Goal: Information Seeking & Learning: Check status

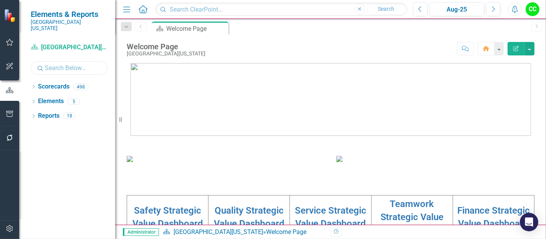
click at [66, 61] on input "text" at bounding box center [69, 67] width 77 height 13
type input "nurse"
click at [31, 85] on icon "Dropdown" at bounding box center [33, 87] width 5 height 4
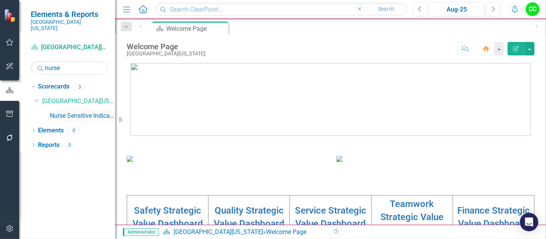
click at [77, 111] on link "Nurse Sensitive Indicators" at bounding box center [82, 115] width 65 height 9
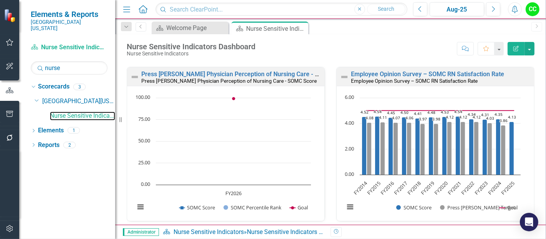
scroll to position [487, 0]
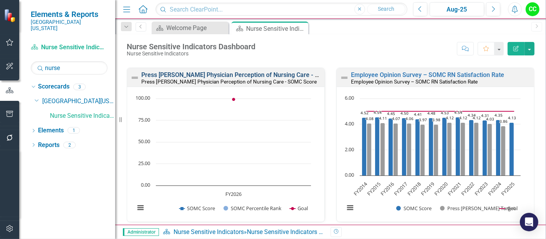
click at [268, 75] on link "Press [PERSON_NAME] Physician Perception of Nursing Care - SOMC Score" at bounding box center [245, 74] width 209 height 7
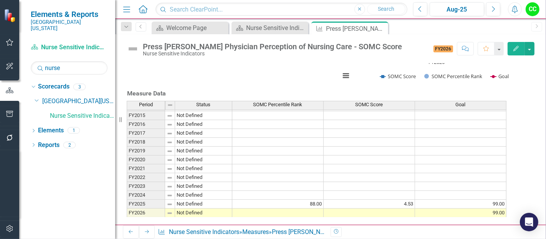
scroll to position [322, 0]
click at [265, 27] on div "Nurse Sensitive Indicators Dashboard" at bounding box center [271, 28] width 51 height 10
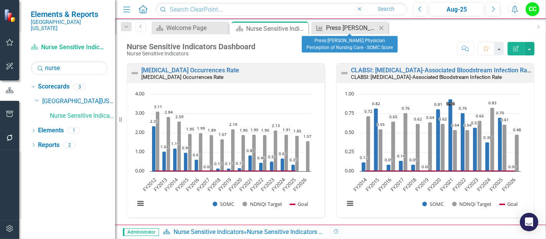
click at [341, 26] on div "Press [PERSON_NAME] Physician Perception of Nursing Care - SOMC Score" at bounding box center [351, 28] width 51 height 10
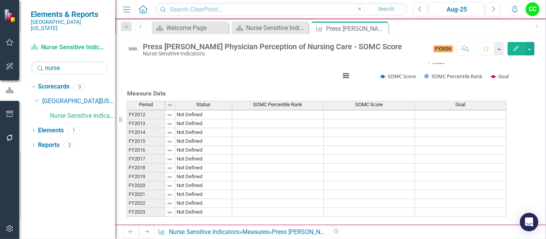
scroll to position [26, 0]
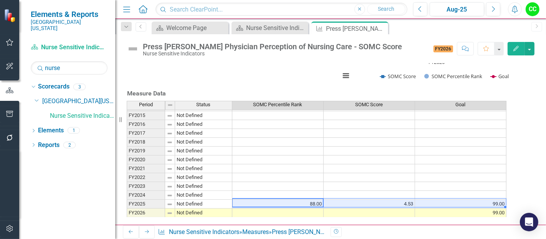
drag, startPoint x: 318, startPoint y: 192, endPoint x: 449, endPoint y: 190, distance: 131.8
click at [449, 199] on tr "FY2025 Not Defined 88.00 4.53 99.00" at bounding box center [317, 203] width 380 height 9
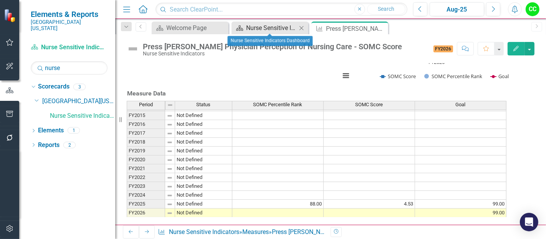
click at [273, 27] on div "Nurse Sensitive Indicators Dashboard" at bounding box center [271, 28] width 51 height 10
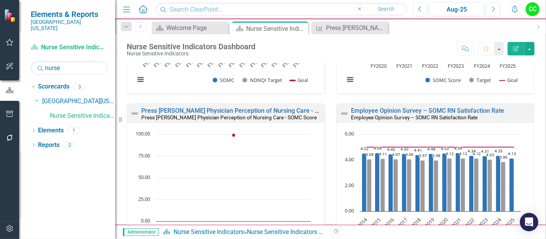
scroll to position [451, 0]
click at [454, 108] on link "Employee Opinion Survey – SOMC RN Satisfaction Rate" at bounding box center [427, 110] width 153 height 7
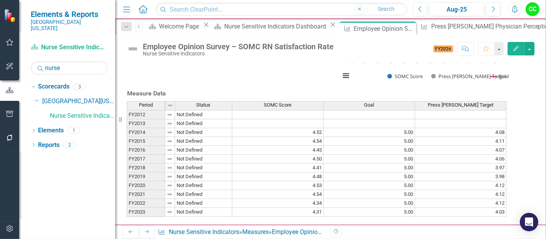
scroll to position [147, 0]
click at [407, 27] on icon at bounding box center [409, 29] width 4 height 4
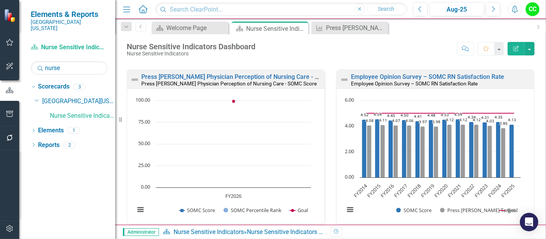
scroll to position [489, 0]
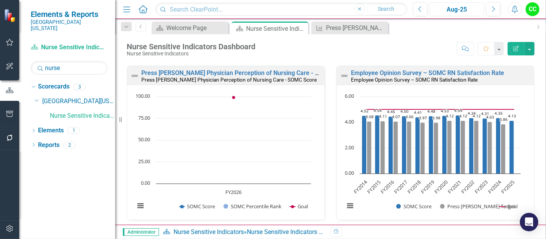
click at [463, 12] on div "Aug-25" at bounding box center [457, 9] width 49 height 9
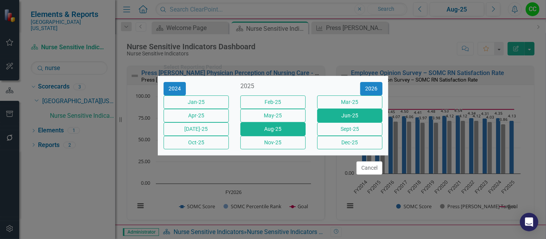
click at [333, 114] on button "Jun-25" at bounding box center [349, 115] width 65 height 13
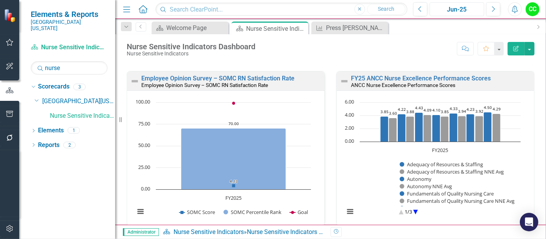
scroll to position [648, 0]
click at [415, 35] on div "Nurse Sensitive Indicators Dashboard Nurse Sensitive Indicators Score: N/A Jun-…" at bounding box center [330, 45] width 431 height 23
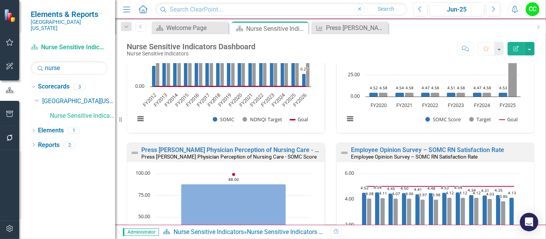
scroll to position [429, 0]
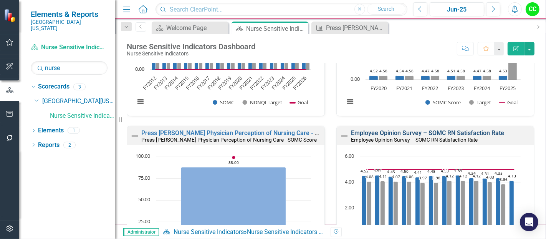
click at [478, 133] on link "Employee Opinion Survey – SOMC RN Satisfaction Rate" at bounding box center [427, 132] width 153 height 7
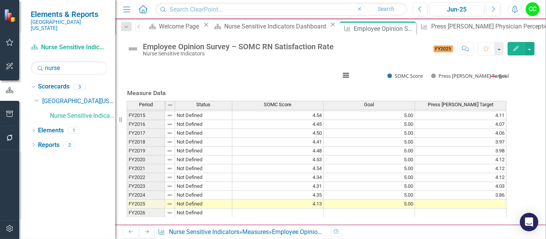
scroll to position [25, 0]
click at [513, 46] on icon "Edit" at bounding box center [516, 48] width 7 height 5
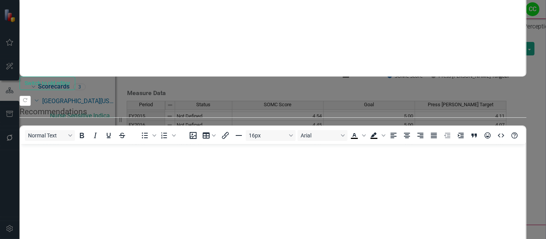
scroll to position [0, 0]
